Goal: Information Seeking & Learning: Find specific fact

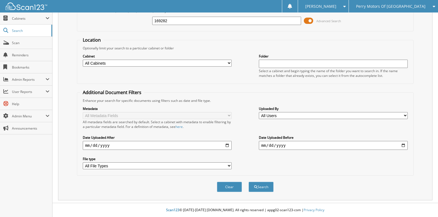
scroll to position [35, 0]
type input "169282"
click at [264, 186] on button "Search" at bounding box center [261, 187] width 25 height 10
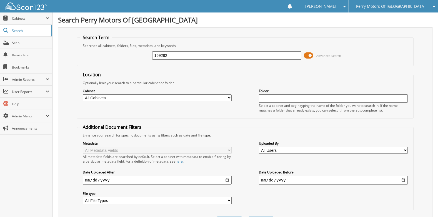
drag, startPoint x: 177, startPoint y: 57, endPoint x: 141, endPoint y: 58, distance: 35.6
click at [141, 58] on div "169282 Advanced Search" at bounding box center [245, 55] width 331 height 15
paste input "[US_VEHICLE_IDENTIFICATION_NUMBER]"
type input "[US_VEHICLE_IDENTIFICATION_NUMBER]"
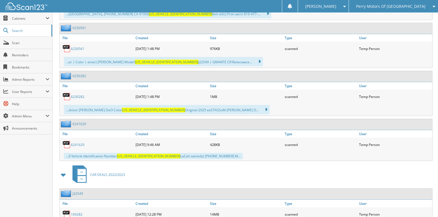
scroll to position [527, 0]
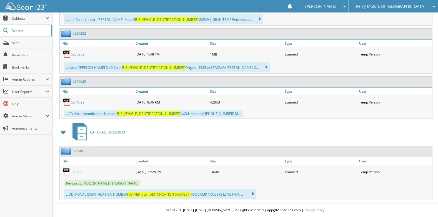
click at [76, 172] on link "169282" at bounding box center [77, 172] width 12 height 5
click at [80, 103] on link "6241629" at bounding box center [78, 102] width 14 height 5
click at [78, 55] on link "6230282" at bounding box center [78, 54] width 14 height 5
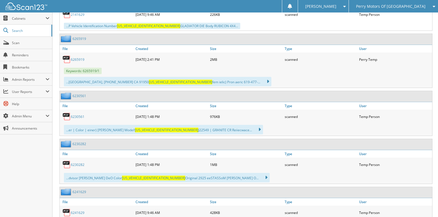
scroll to position [416, 0]
click at [78, 117] on link "6230561" at bounding box center [78, 117] width 14 height 5
click at [78, 61] on link "6265919" at bounding box center [78, 60] width 14 height 5
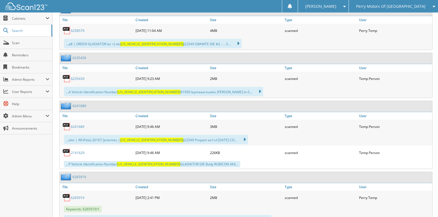
scroll to position [277, 0]
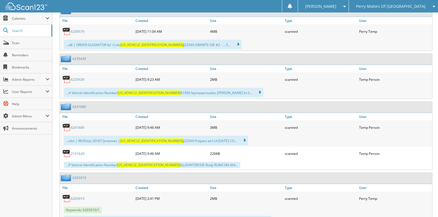
click at [76, 154] on link "2141629" at bounding box center [78, 154] width 14 height 5
click at [78, 127] on link "6241689" at bounding box center [78, 127] width 14 height 5
click at [80, 80] on link "6235439" at bounding box center [78, 79] width 14 height 5
click at [78, 32] on link "6258579" at bounding box center [78, 31] width 14 height 5
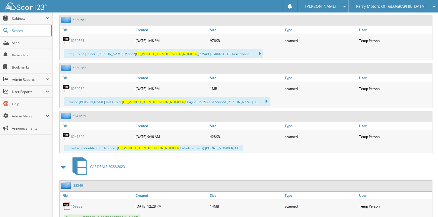
scroll to position [527, 0]
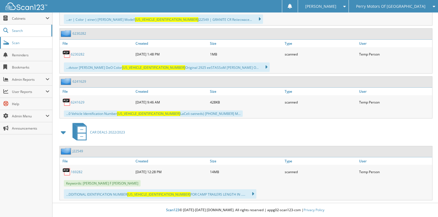
click at [16, 43] on span "Scan" at bounding box center [31, 43] width 38 height 5
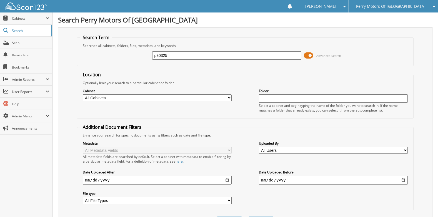
type input "p30325"
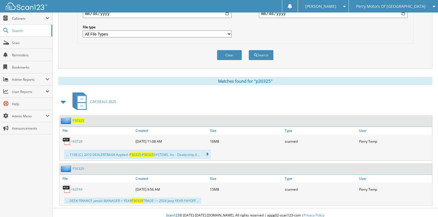
scroll to position [172, 0]
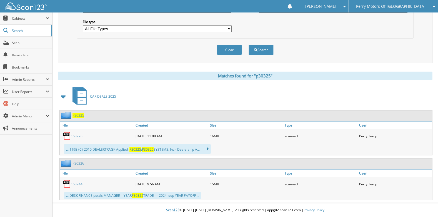
click at [79, 115] on span "P30325" at bounding box center [79, 115] width 12 height 5
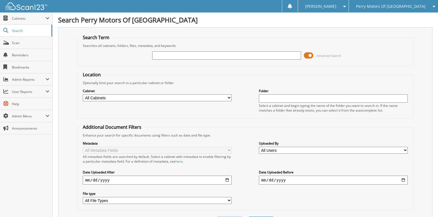
click at [251, 51] on div at bounding box center [226, 55] width 149 height 9
type input "163782"
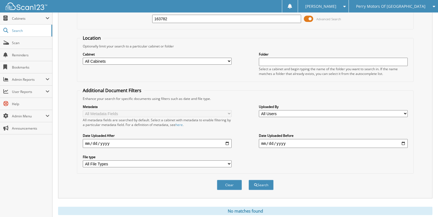
scroll to position [54, 0]
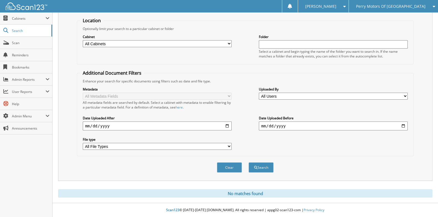
click at [268, 28] on div "Optionally limit your search to a particular cabinet or folder" at bounding box center [245, 28] width 331 height 5
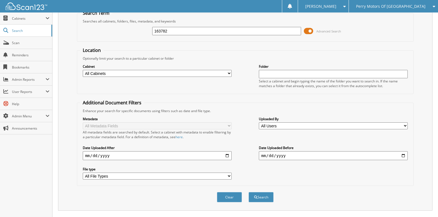
scroll to position [0, 0]
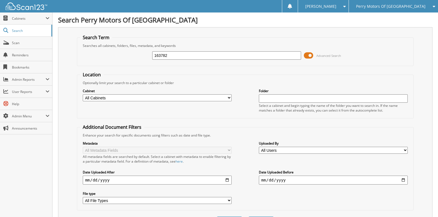
drag, startPoint x: 170, startPoint y: 54, endPoint x: 164, endPoint y: 58, distance: 7.4
click at [165, 59] on input "163782" at bounding box center [226, 55] width 149 height 8
click at [163, 57] on input "1637828" at bounding box center [226, 55] width 149 height 8
type input "163728"
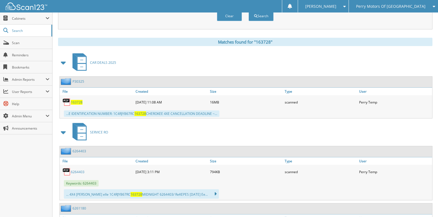
scroll to position [191, 0]
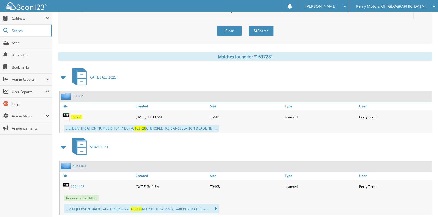
click at [79, 96] on link "P30325" at bounding box center [79, 96] width 12 height 5
